Goal: Information Seeking & Learning: Learn about a topic

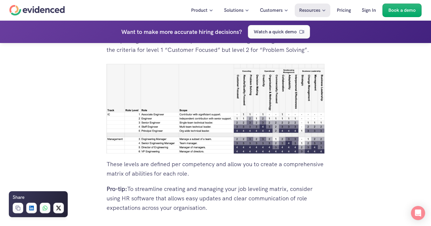
scroll to position [1396, 0]
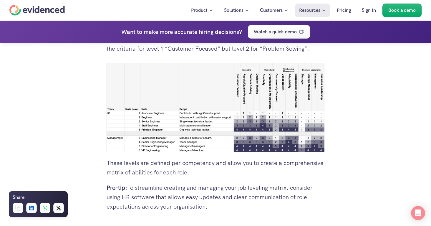
click at [274, 141] on img at bounding box center [216, 108] width 218 height 90
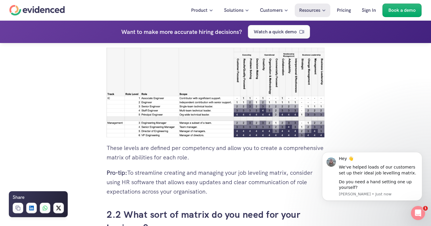
scroll to position [0, 0]
click at [420, 154] on icon "Dismiss notification" at bounding box center [420, 153] width 3 height 3
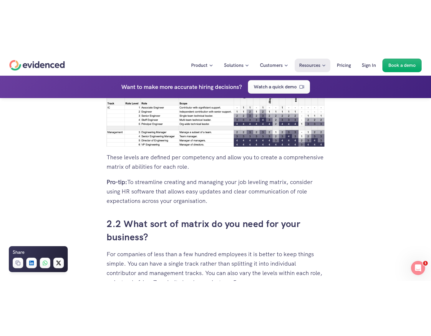
scroll to position [1457, 0]
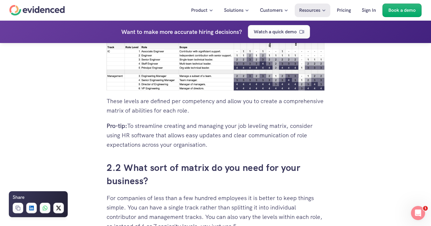
drag, startPoint x: 88, startPoint y: 51, endPoint x: 96, endPoint y: 49, distance: 8.1
click at [127, 53] on img at bounding box center [216, 46] width 218 height 90
click at [130, 77] on img at bounding box center [216, 46] width 218 height 90
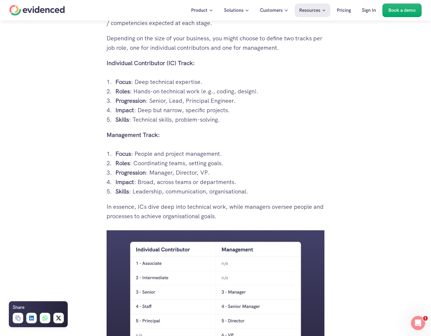
scroll to position [798, 0]
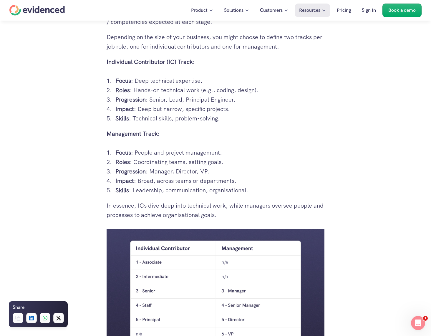
drag, startPoint x: 105, startPoint y: 71, endPoint x: 259, endPoint y: 204, distance: 203.1
click at [259, 204] on div "1. Understanding Job Leveling Matrix 1.1 What is a leveling matrix? A job level…" at bounding box center [216, 277] width 230 height 1840
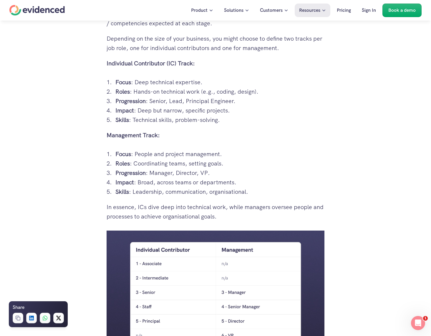
scroll to position [796, 0]
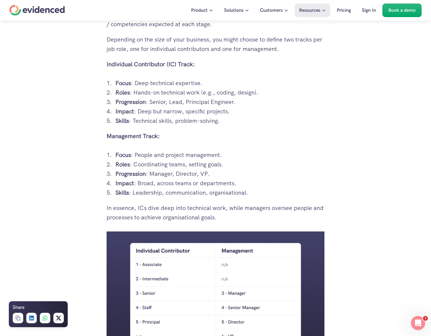
copy div "Individual Contributor (IC) Track: Focus : Deep technical expertise. Roles : Ha…"
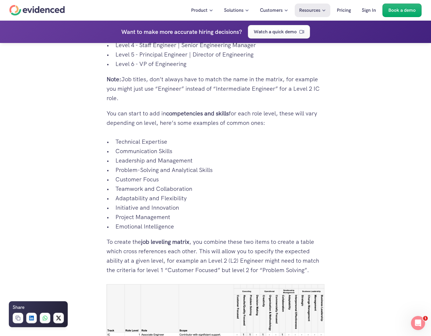
scroll to position [1180, 0]
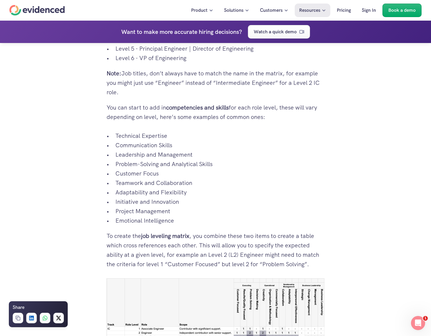
drag, startPoint x: 116, startPoint y: 145, endPoint x: 205, endPoint y: 228, distance: 122.3
click at [205, 225] on ul "Technical Expertise Communication Skills Leadership and Management Problem-Solv…" at bounding box center [216, 178] width 218 height 94
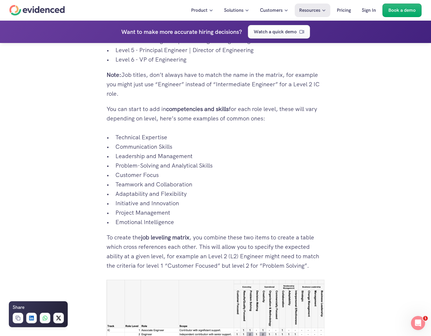
scroll to position [1180, 0]
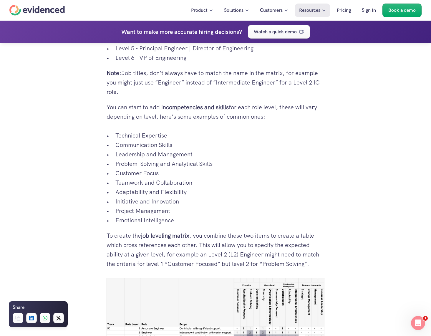
copy ul "Technical Expertise Communication Skills Leadership and Management Problem-Solv…"
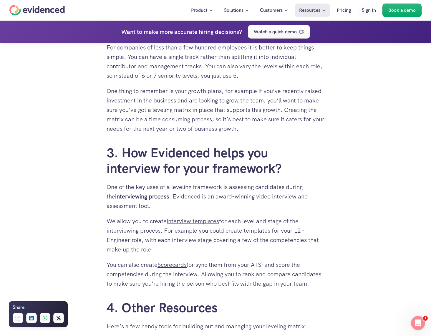
scroll to position [1609, 0]
